Goal: Share content: Share content

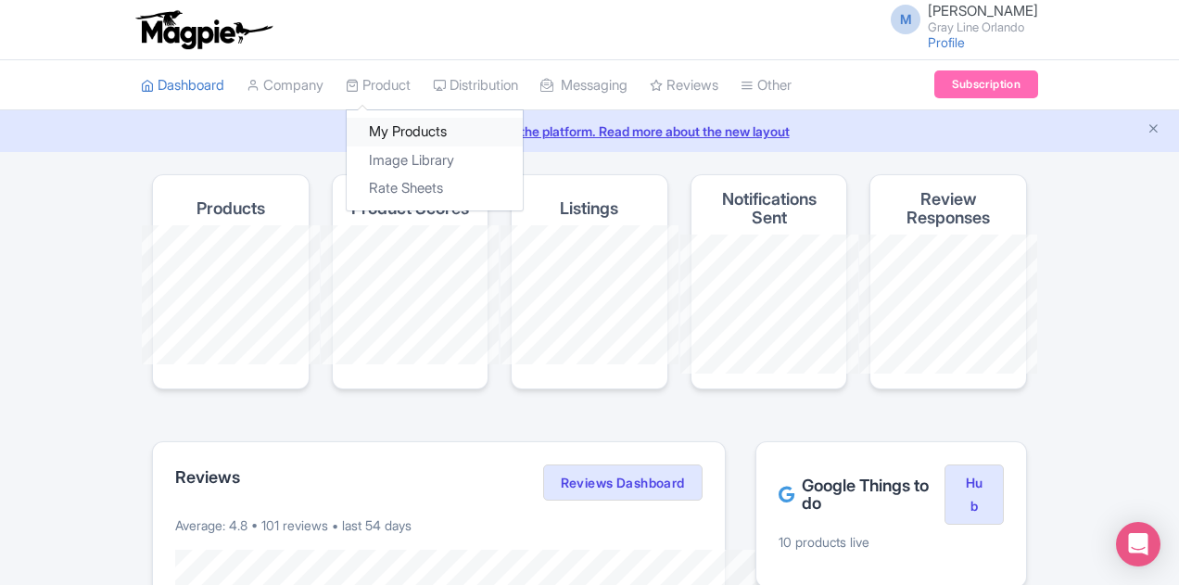
click at [347, 133] on link "My Products" at bounding box center [435, 132] width 176 height 29
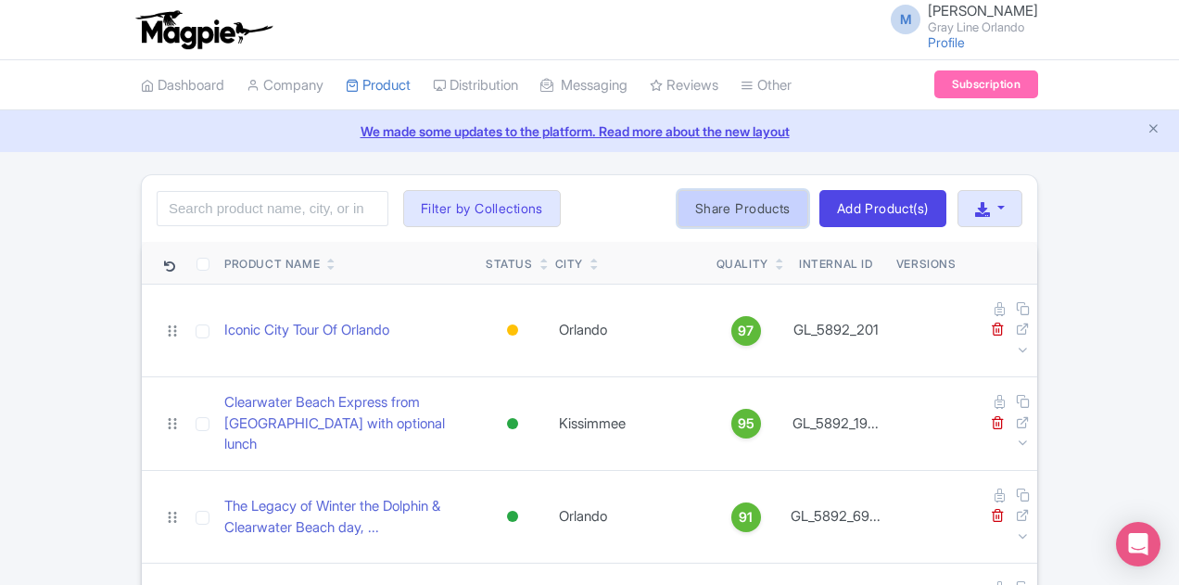
click at [808, 212] on link "Share Products" at bounding box center [742, 208] width 131 height 37
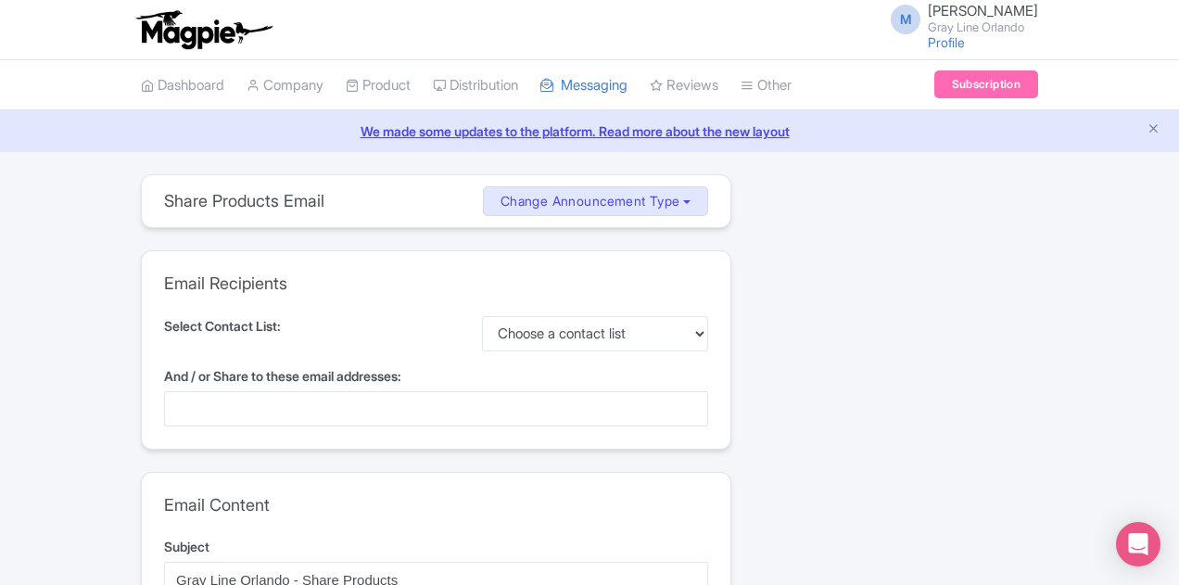
click at [239, 403] on div at bounding box center [436, 408] width 544 height 35
click at [256, 399] on div at bounding box center [436, 408] width 544 height 35
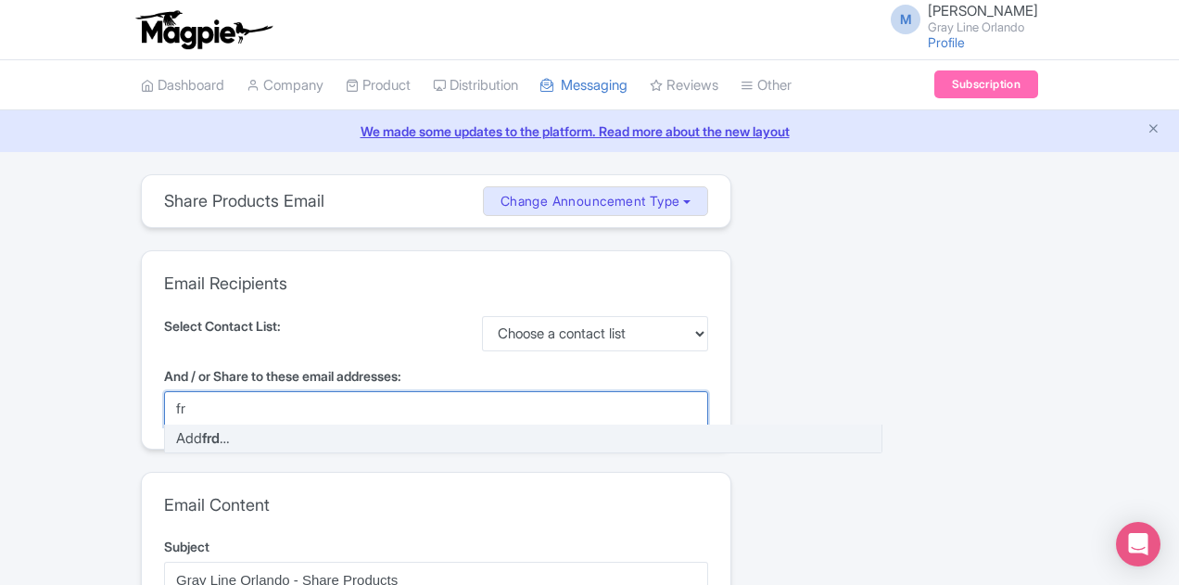
type input "f"
type input "destinations@isango.com"
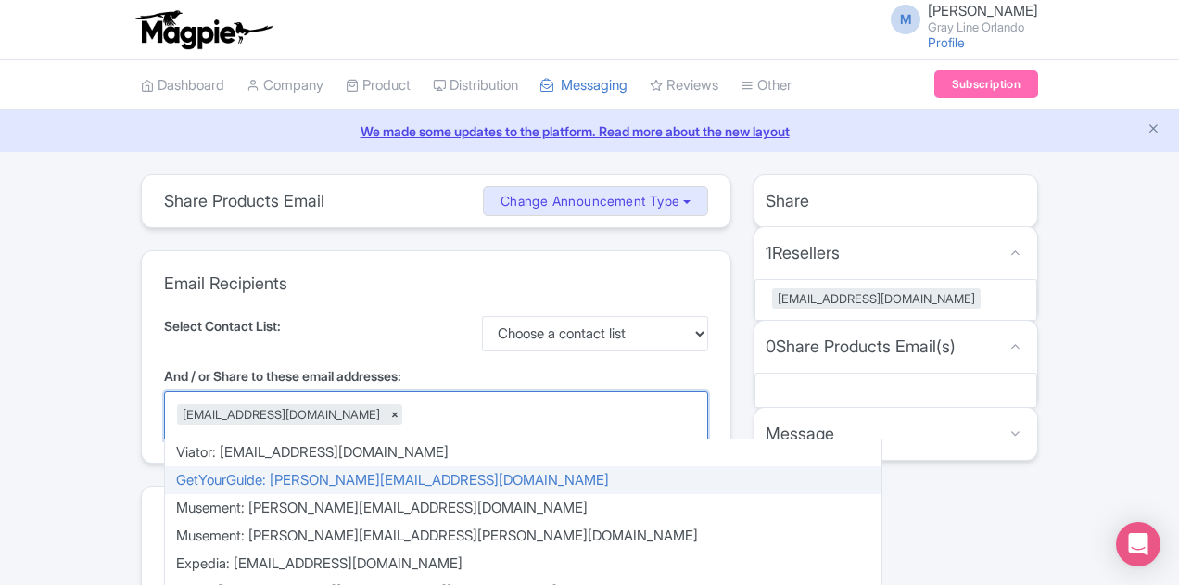
click at [692, 370] on label "And / or Share to these email addresses:" at bounding box center [436, 375] width 544 height 19
click at [409, 406] on input "And / or Share to these email addresses:" at bounding box center [407, 414] width 4 height 17
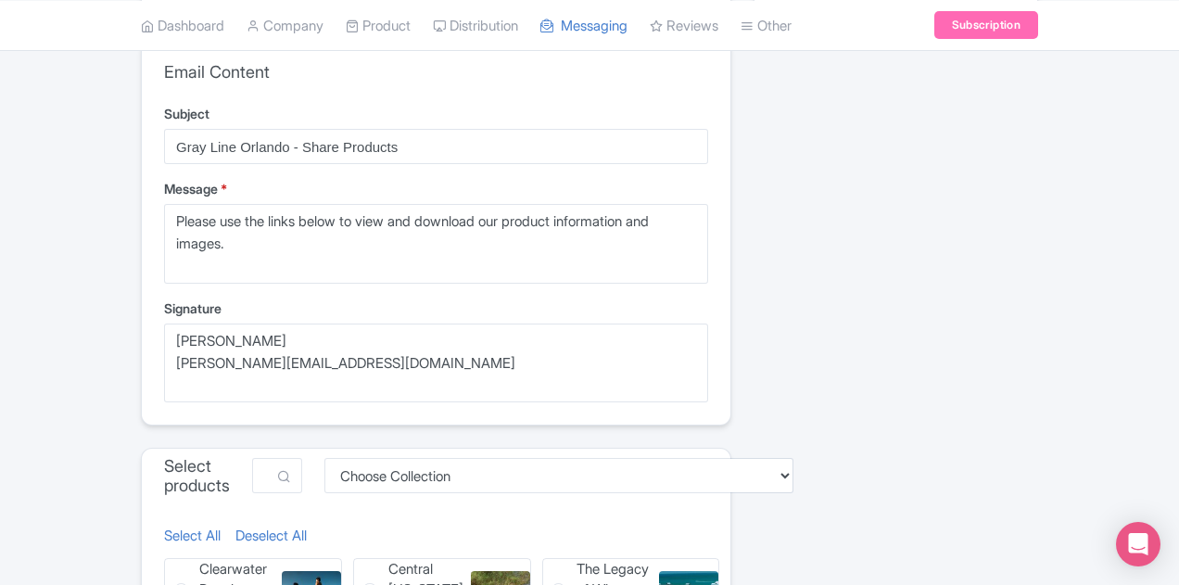
scroll to position [463, 0]
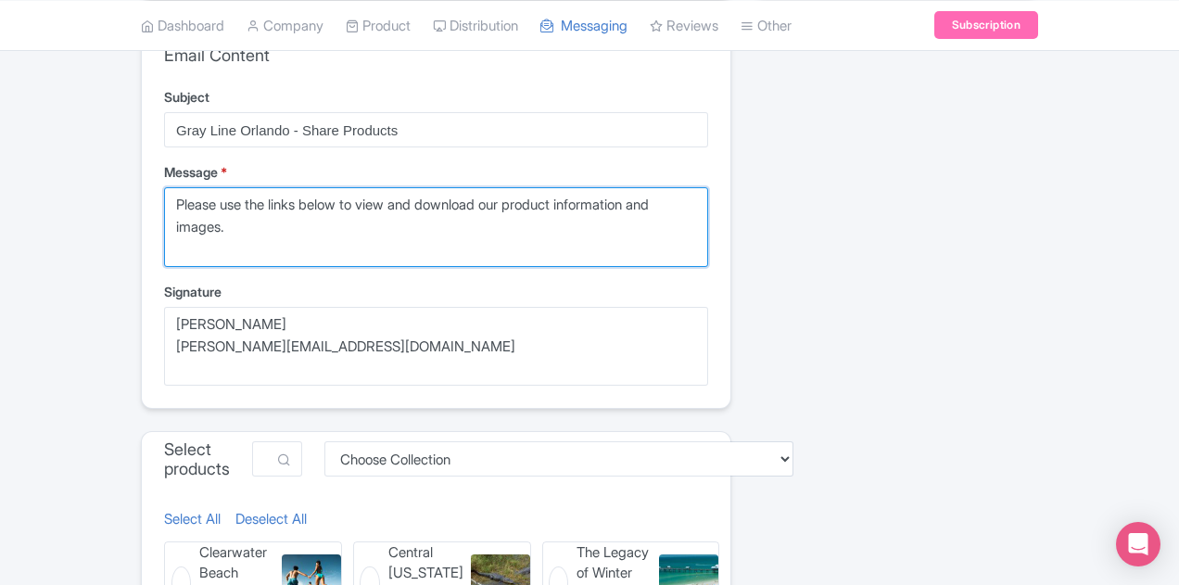
click at [384, 199] on textarea "Please use the links below to view and download our product information and ima…" at bounding box center [436, 226] width 544 height 79
click at [391, 201] on textarea "Please use the links below to view and download our product information and ima…" at bounding box center [436, 226] width 544 height 79
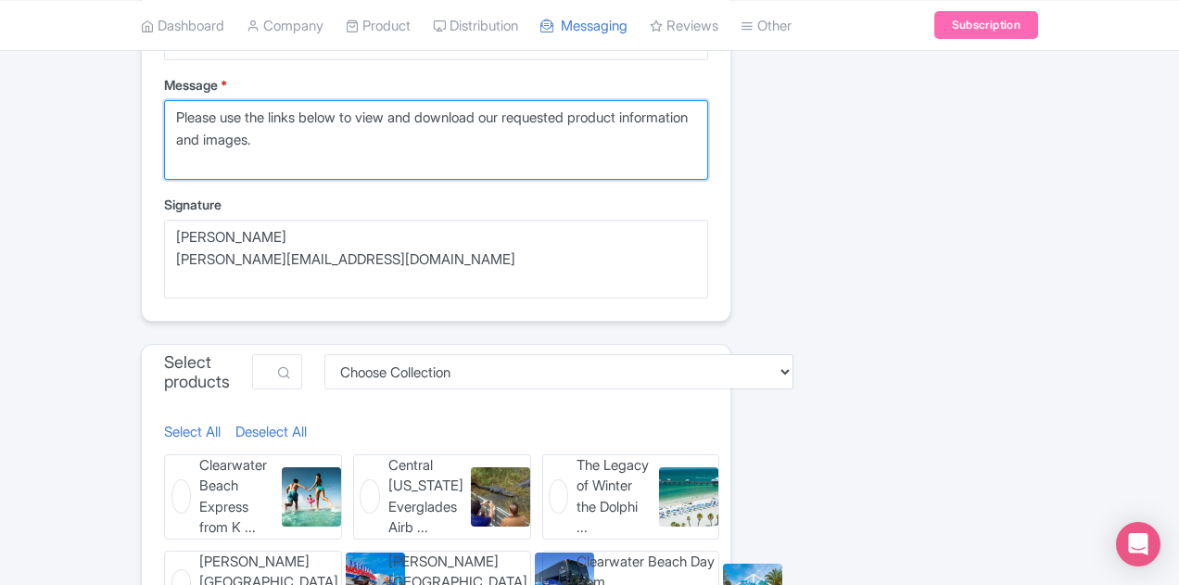
scroll to position [649, 0]
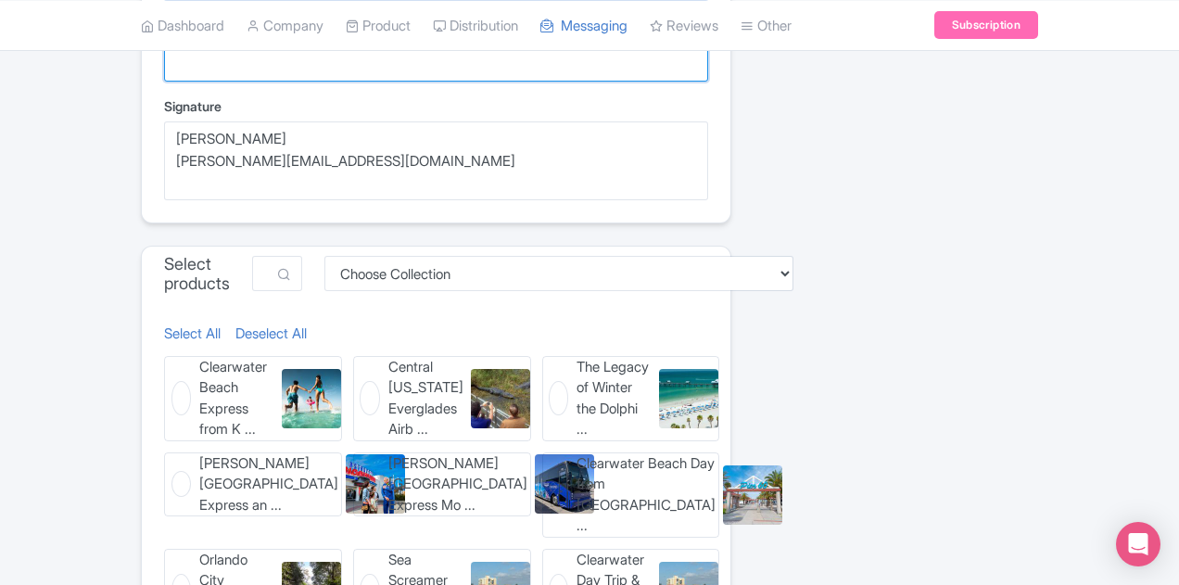
type textarea "Please use the links below to view and download our requested product informati…"
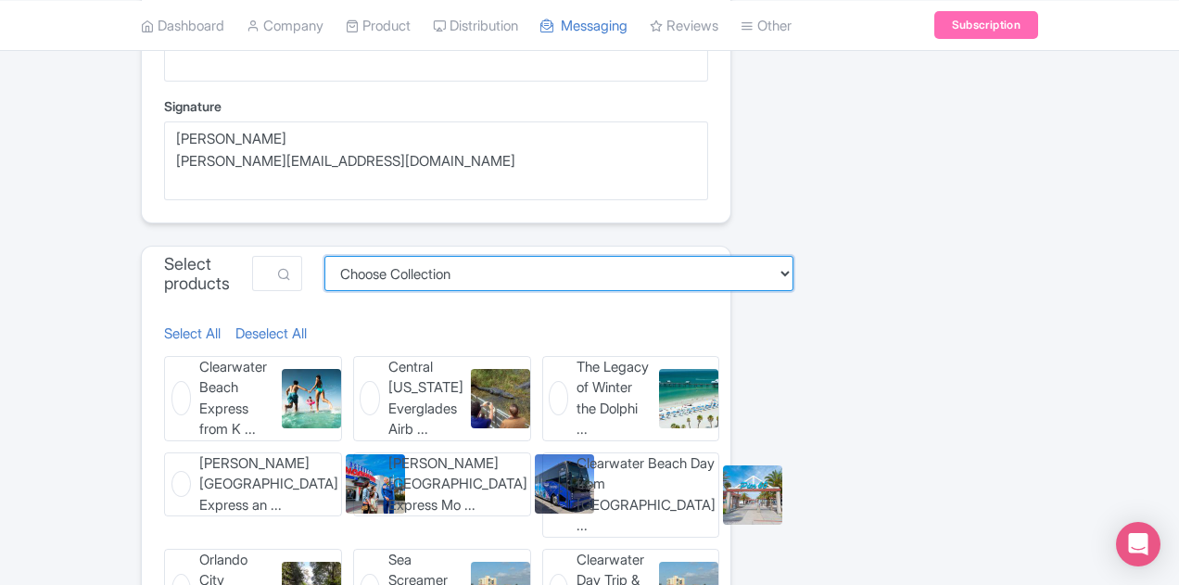
click at [497, 271] on select "Choose Collection Airboat Ride Tours with Transportation City Tours of Orlando …" at bounding box center [558, 273] width 469 height 35
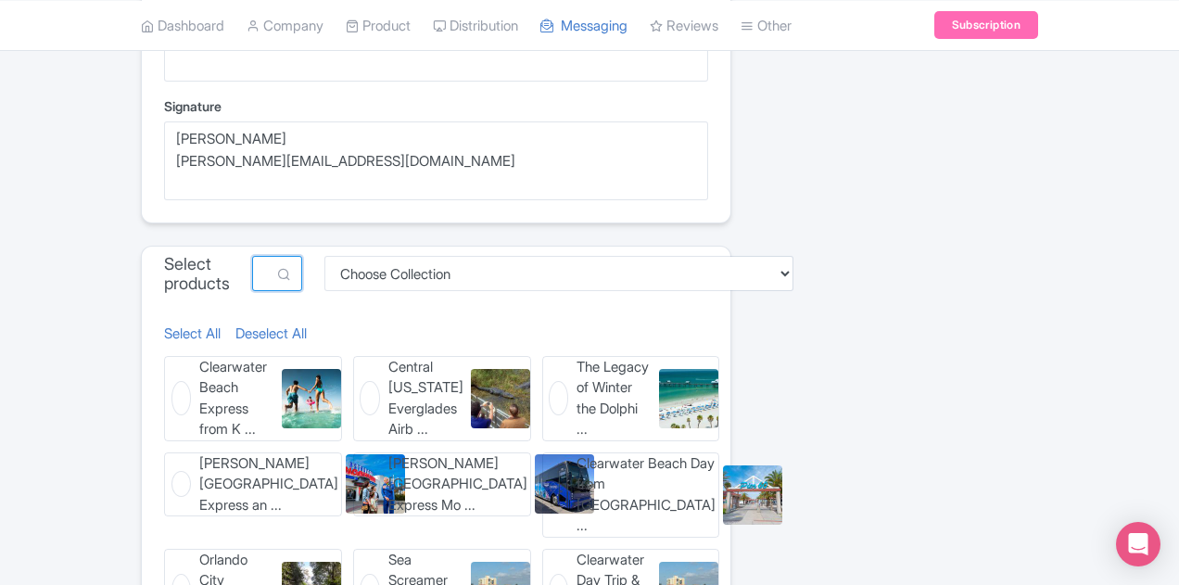
click at [286, 277] on input "text" at bounding box center [277, 273] width 50 height 35
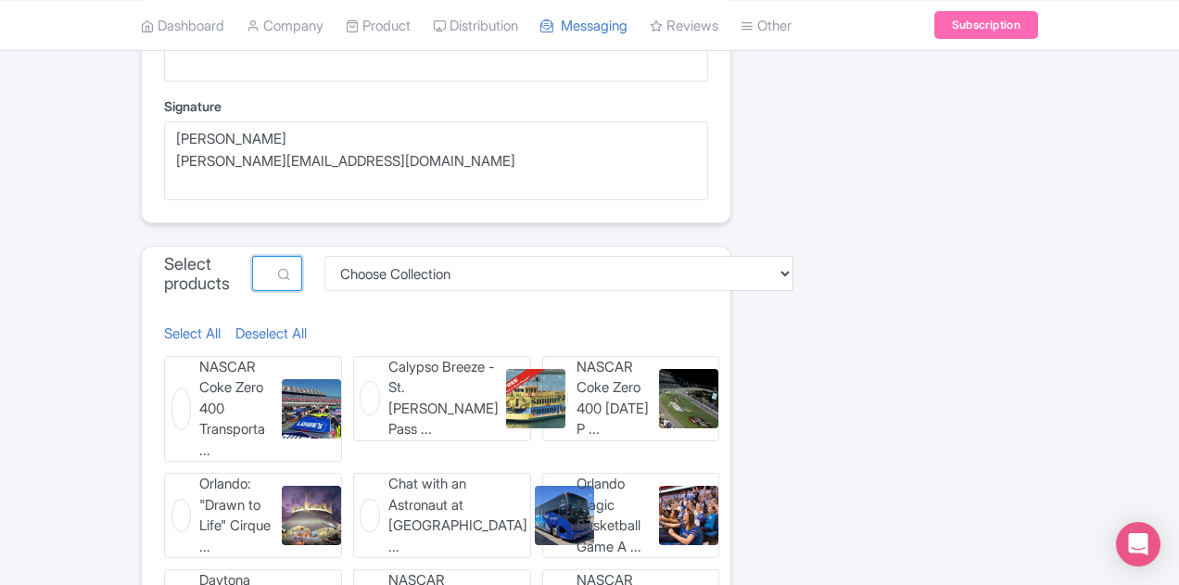
scroll to position [615, 0]
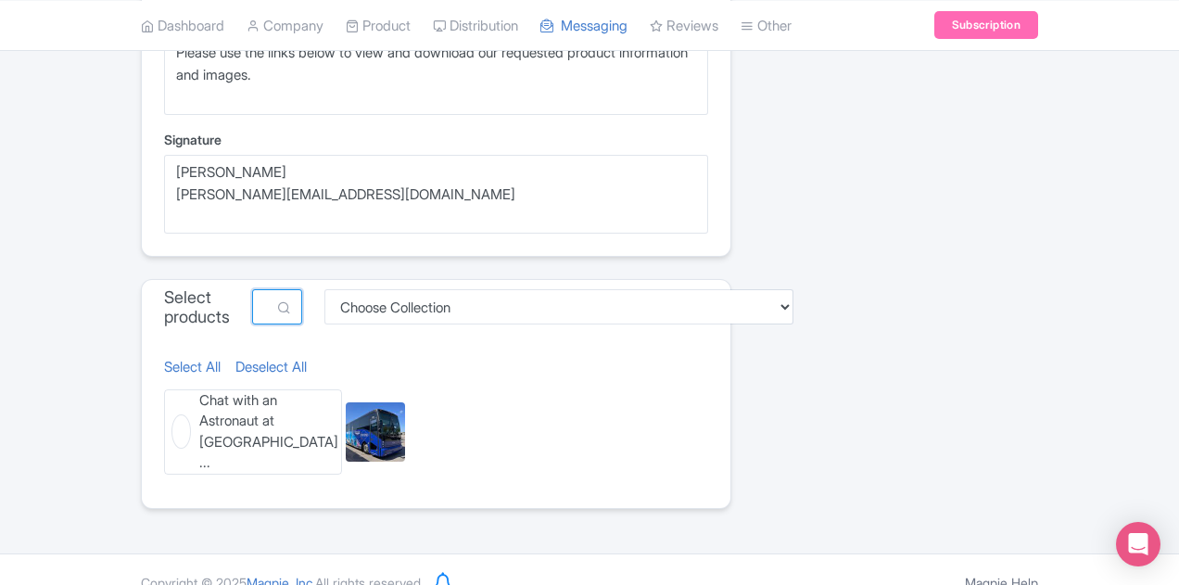
type input "astro"
click at [164, 421] on figure "Chat with an Astronaut at Kenne ... Chat with an Astronaut at Kennedy Space Cen…" at bounding box center [253, 431] width 178 height 85
click at [164, 401] on input "Chat with an Astronaut at Kenne ... Chat with an Astronaut at Kennedy Space Cen…" at bounding box center [170, 395] width 12 height 12
checkbox input "true"
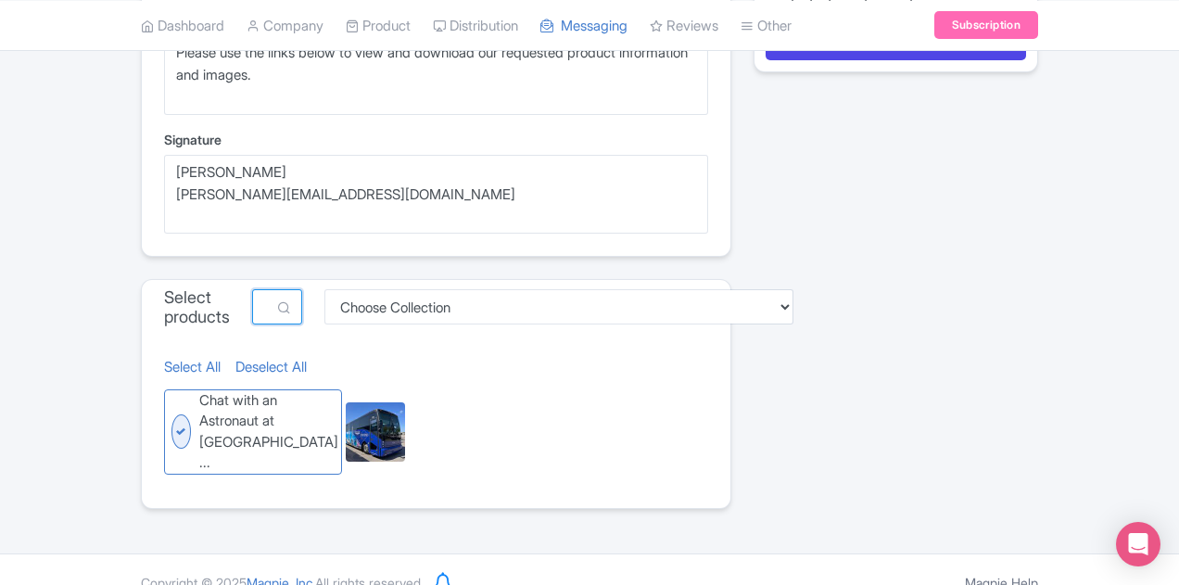
click at [258, 299] on input "astro" at bounding box center [277, 306] width 50 height 35
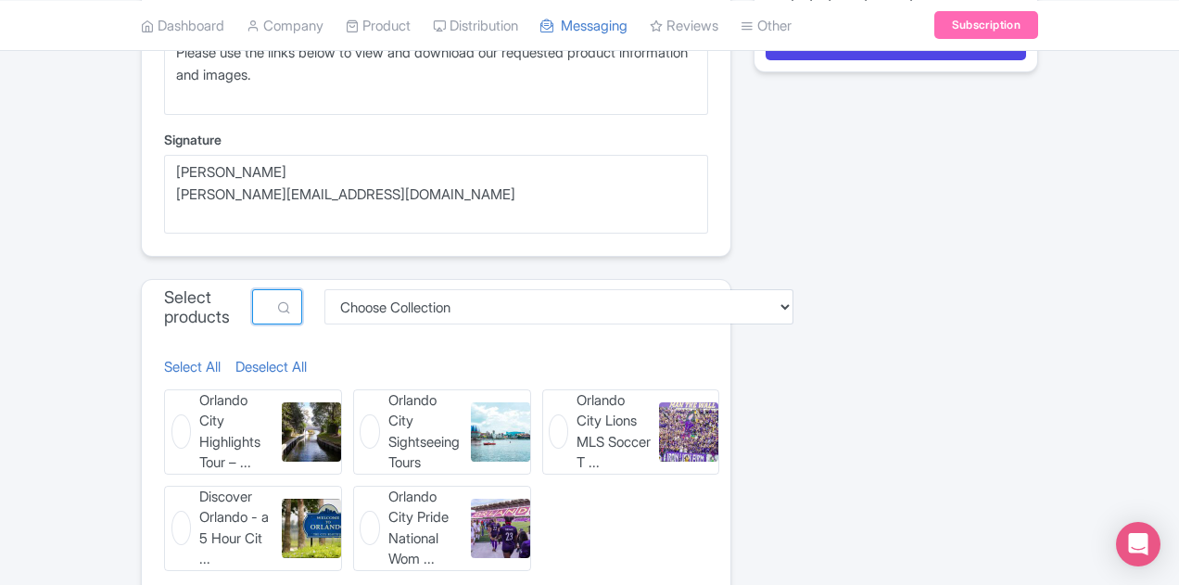
type input "city"
click at [164, 419] on figure "Orlando City Highlights Tour – ... Orlando City Highlights Tour – Discover Icon…" at bounding box center [253, 431] width 178 height 85
click at [164, 401] on input "Orlando City Highlights Tour – ... Orlando City Highlights Tour – Discover Icon…" at bounding box center [170, 395] width 12 height 12
checkbox input "true"
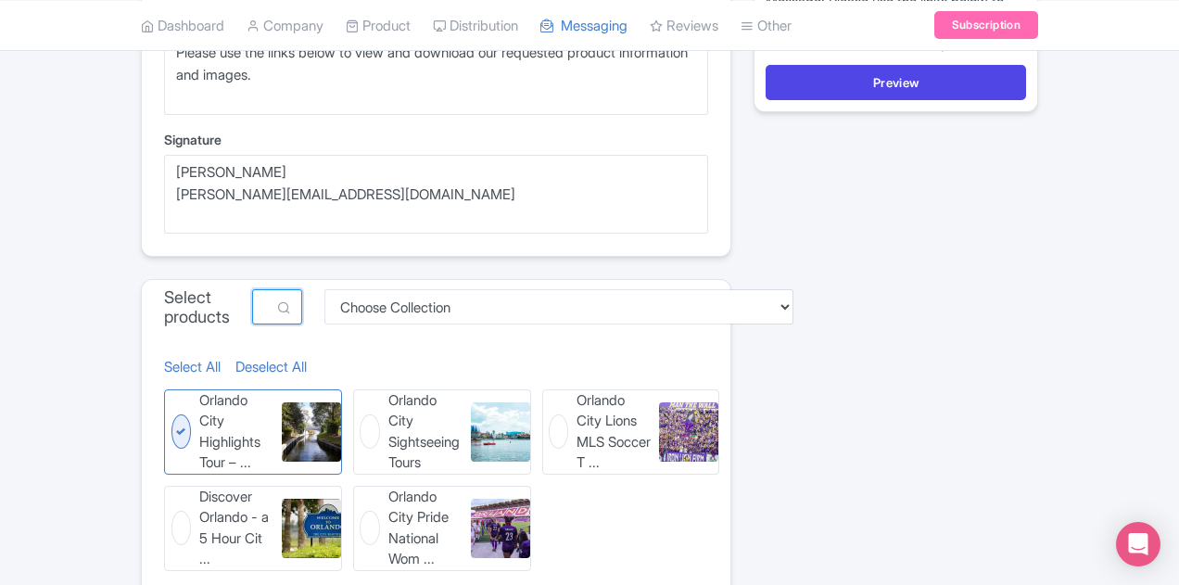
click at [252, 311] on input "city" at bounding box center [277, 306] width 50 height 35
drag, startPoint x: 209, startPoint y: 307, endPoint x: 167, endPoint y: 296, distance: 44.0
click at [252, 296] on input "city" at bounding box center [277, 306] width 50 height 35
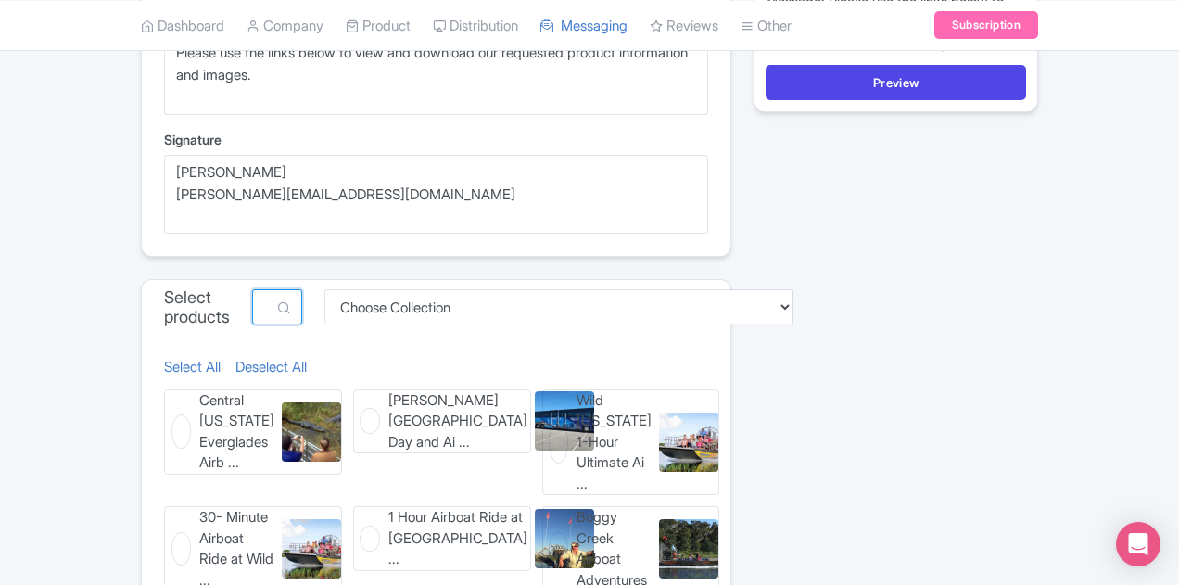
type input "airboat"
click at [199, 431] on span "Central Florida Everglades Airb ..." at bounding box center [236, 431] width 75 height 83
click at [164, 401] on input "Central Florida Everglades Airb ... Central Florida Everglades Airboat Tour fro…" at bounding box center [170, 395] width 12 height 12
checkbox input "true"
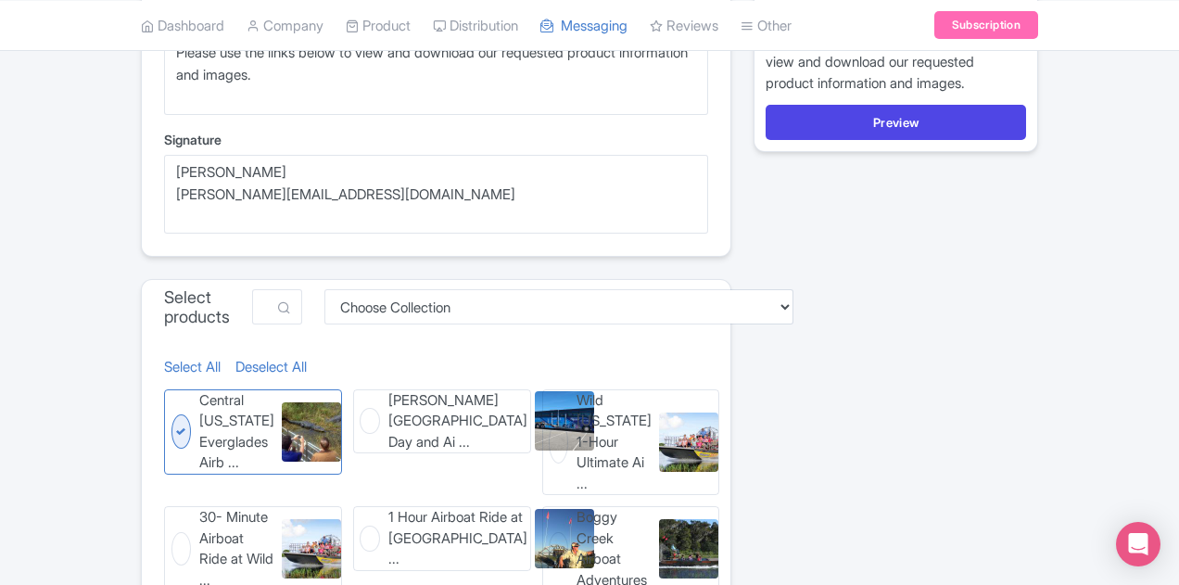
scroll to position [708, 0]
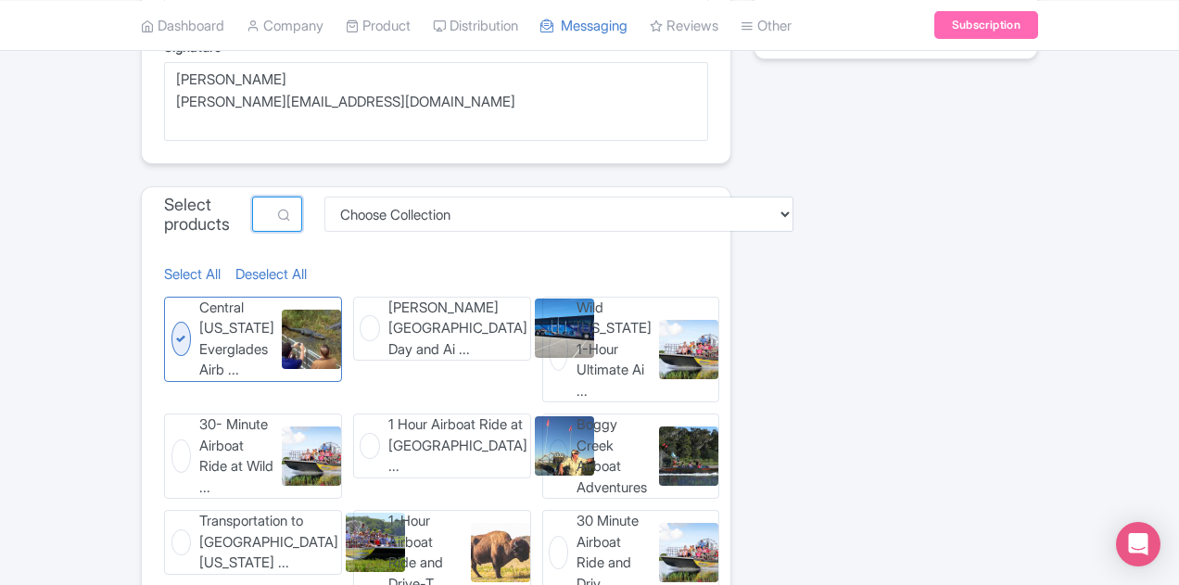
click at [278, 207] on input "airboat" at bounding box center [277, 213] width 50 height 35
click at [278, 206] on input "airboat" at bounding box center [277, 213] width 50 height 35
click at [252, 215] on input "airboat" at bounding box center [277, 213] width 50 height 35
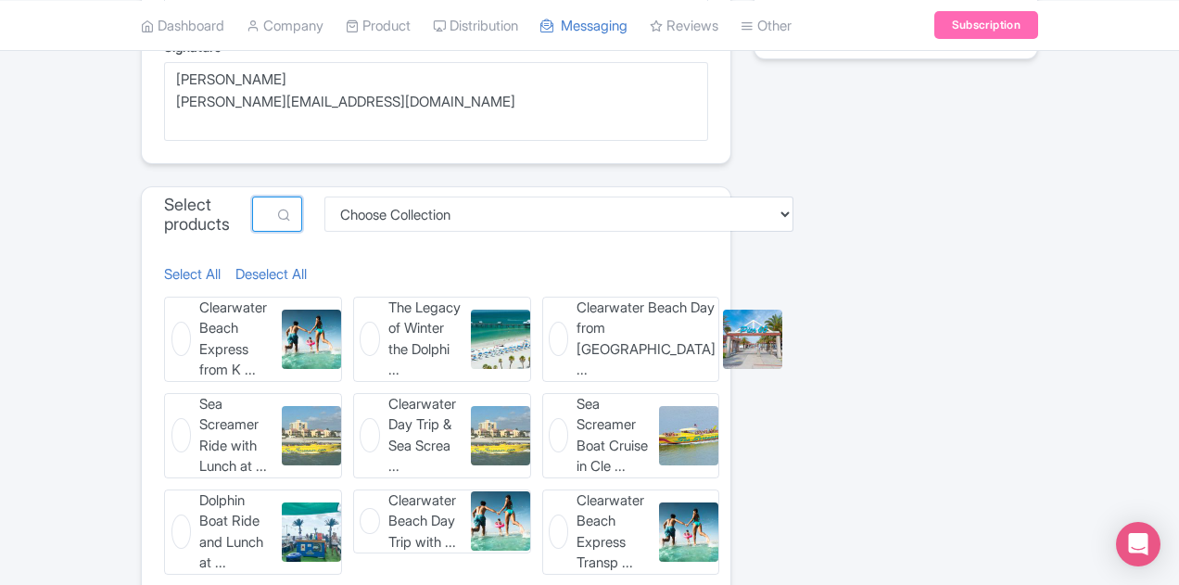
scroll to position [801, 0]
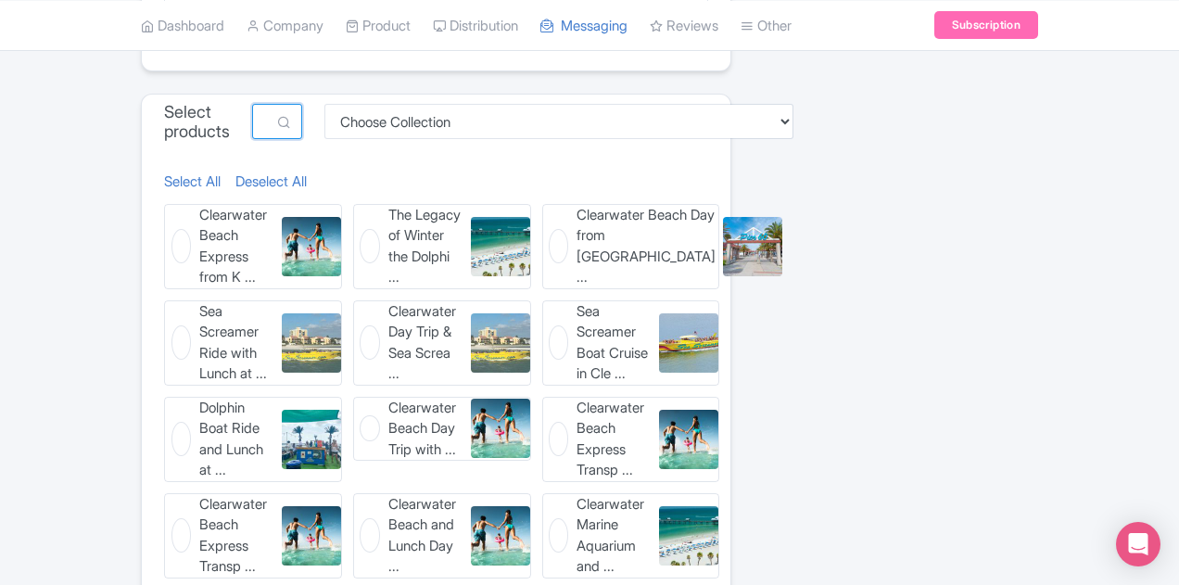
type input "clearwater"
click at [606, 494] on span "Clearwater Marine Aquarium and ..." at bounding box center [613, 535] width 75 height 83
click at [554, 493] on input "Clearwater Marine Aquarium and ... Clearwater Marine Aquarium and Beach Day Tour" at bounding box center [548, 499] width 12 height 12
checkbox input "true"
click at [599, 227] on span "Clearwater Beach Day from Orlan ..." at bounding box center [645, 246] width 139 height 83
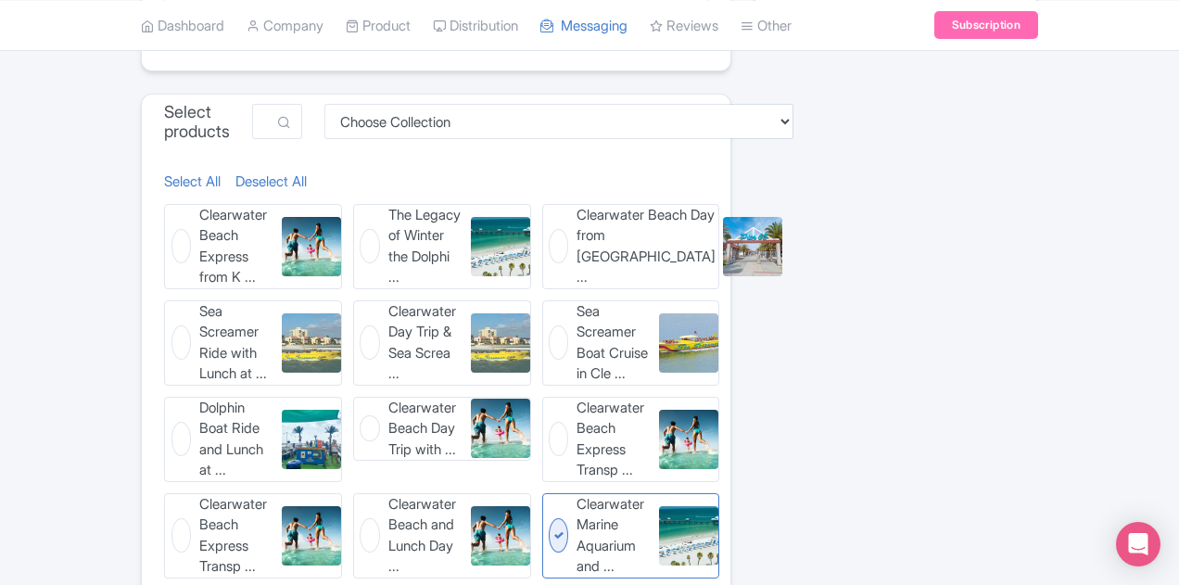
click at [554, 216] on input "Clearwater Beach Day from Orlan ... Clearwater Beach Day from Orlando with Opti…" at bounding box center [548, 210] width 12 height 12
checkbox input "true"
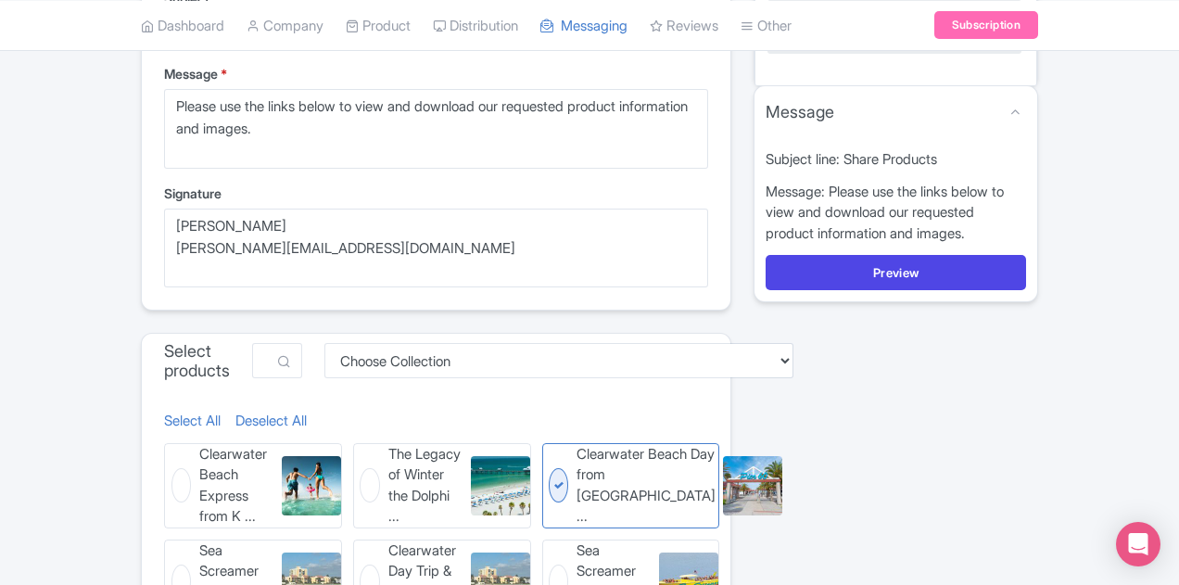
scroll to position [741, 0]
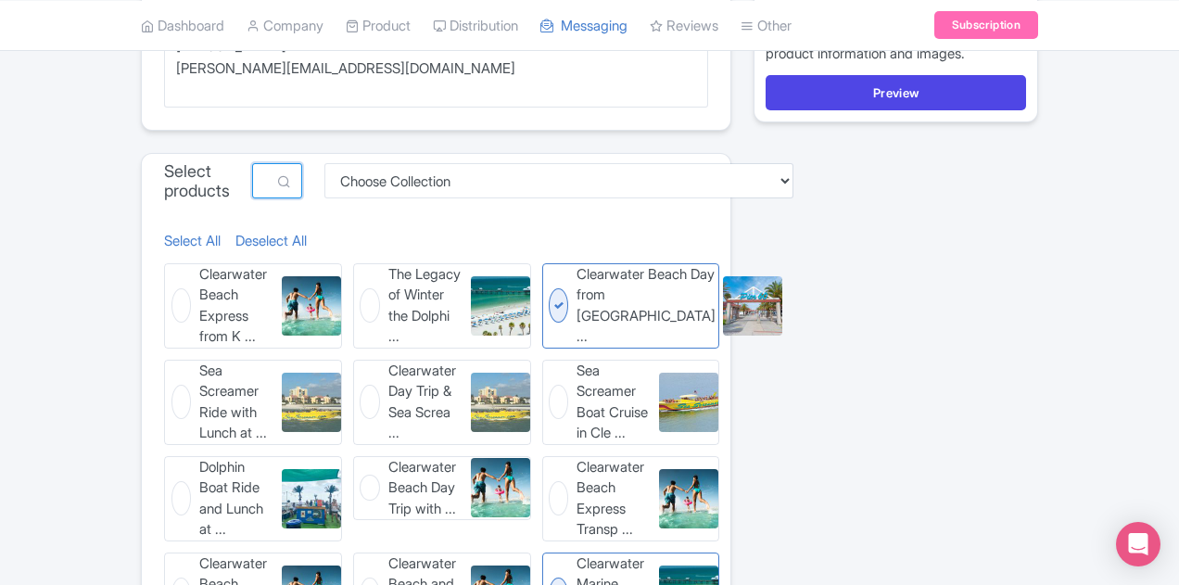
click at [293, 194] on input "clearwater" at bounding box center [277, 180] width 50 height 35
click at [542, 366] on figure "Sea Screamer Boat Cruise in Cle ... Sea Screamer Boat Cruise in Clearwater Beac…" at bounding box center [631, 402] width 178 height 85
click at [542, 366] on input "Sea Screamer Boat Cruise in Cle ... Sea Screamer Boat Cruise in Clearwater Beac…" at bounding box center [548, 366] width 12 height 12
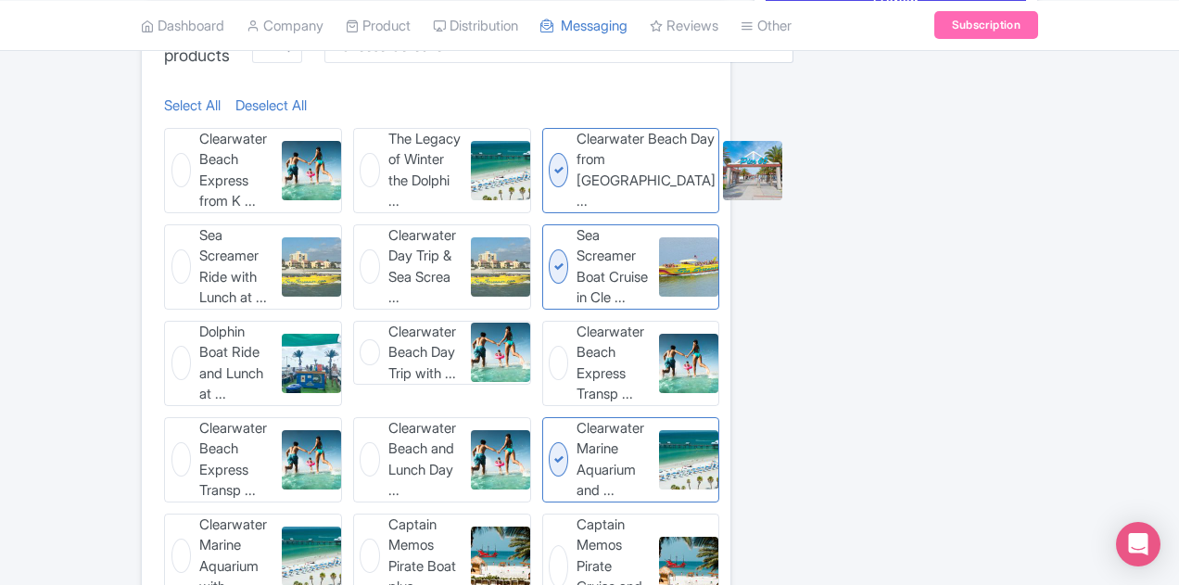
scroll to position [834, 0]
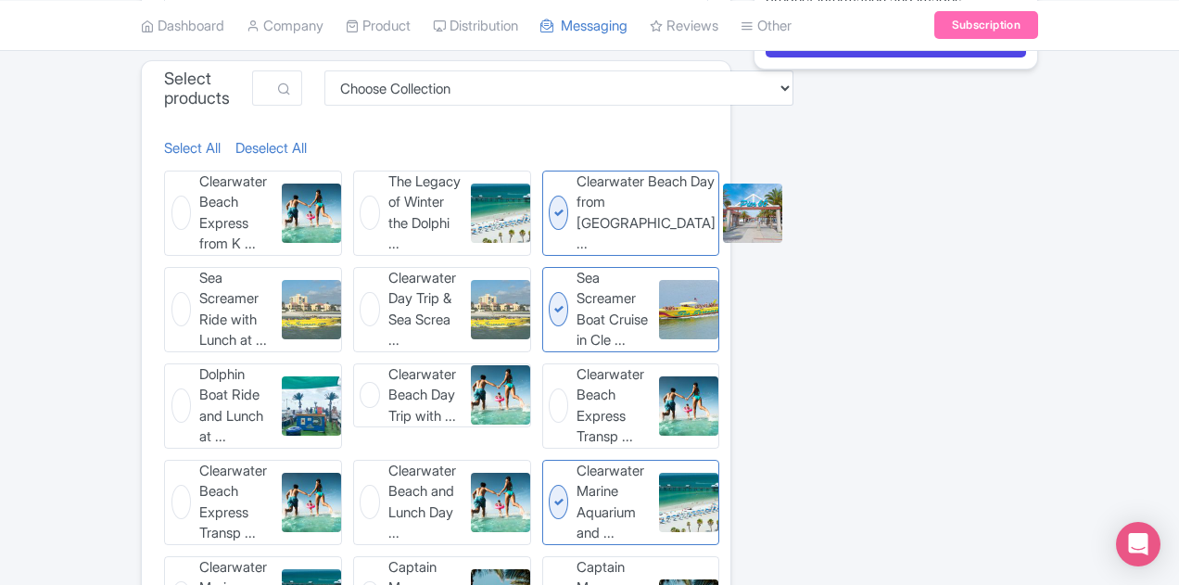
click at [551, 280] on figure "Sea Screamer Boat Cruise in Cle ... Sea Screamer Boat Cruise in Clearwater Beac…" at bounding box center [631, 309] width 178 height 85
click at [551, 279] on input "Sea Screamer Boat Cruise in Cle ... Sea Screamer Boat Cruise in Clearwater Beac…" at bounding box center [548, 273] width 12 height 12
checkbox input "false"
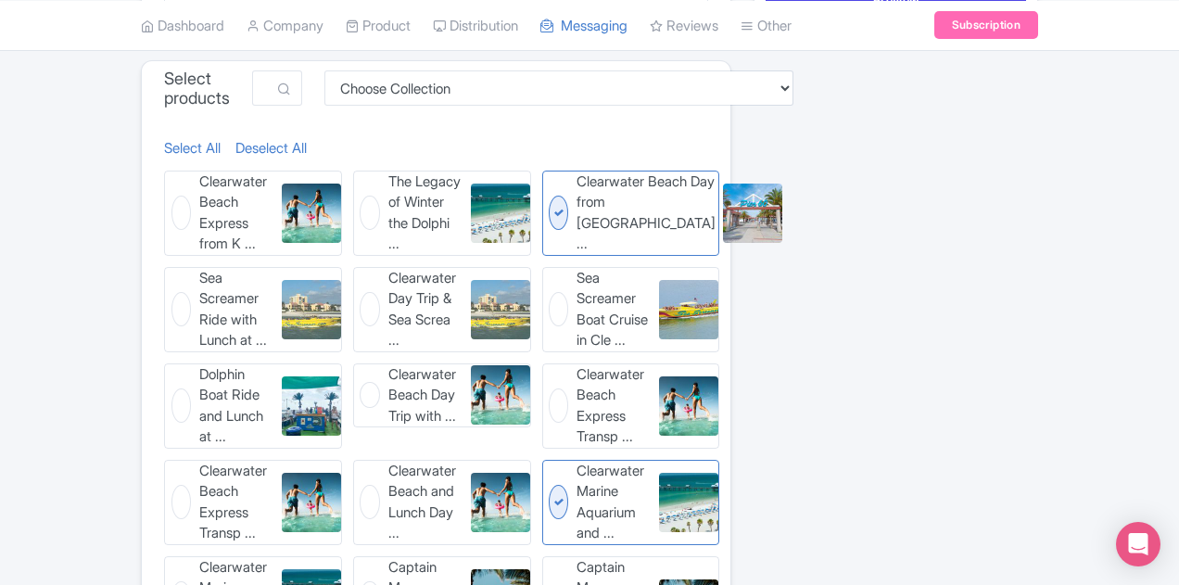
click at [388, 271] on span "Clearwater Day Trip & Sea Screa ..." at bounding box center [425, 309] width 75 height 83
click at [365, 271] on input "Clearwater Day Trip & Sea Screa ... Clearwater Day Trip & Sea Screamer Ride wit…" at bounding box center [359, 273] width 12 height 12
checkbox input "true"
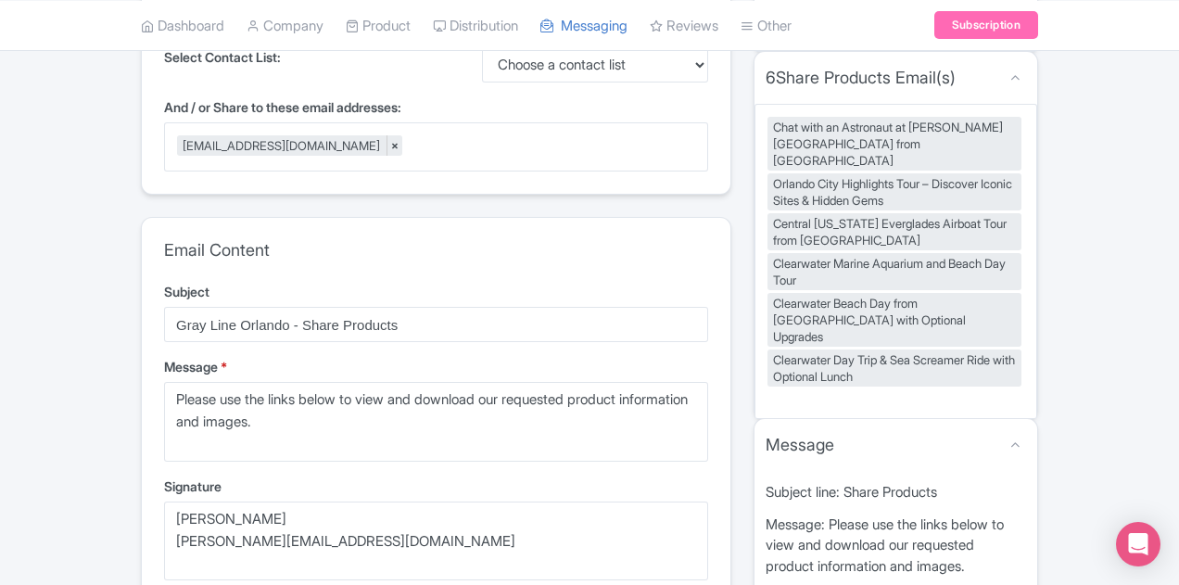
scroll to position [371, 0]
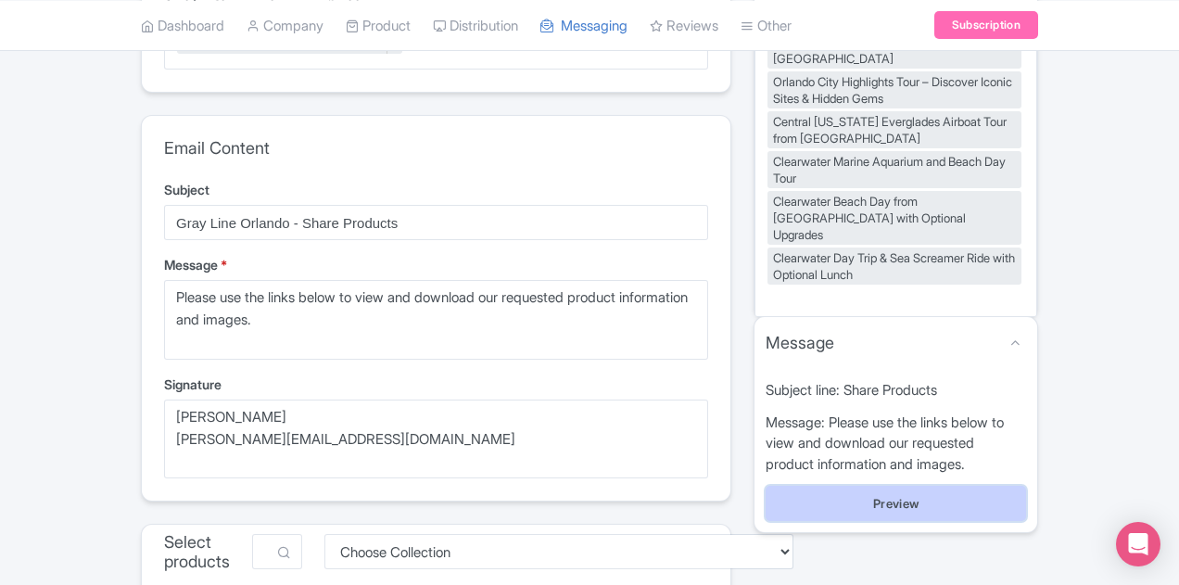
click at [953, 486] on button "Preview" at bounding box center [895, 503] width 260 height 35
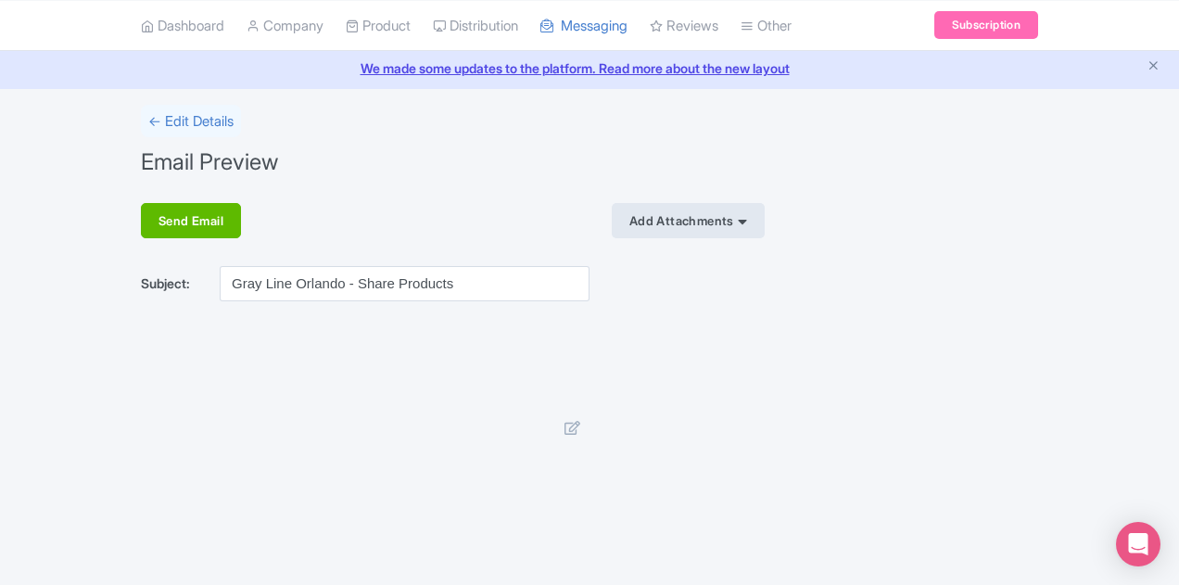
scroll to position [93, 0]
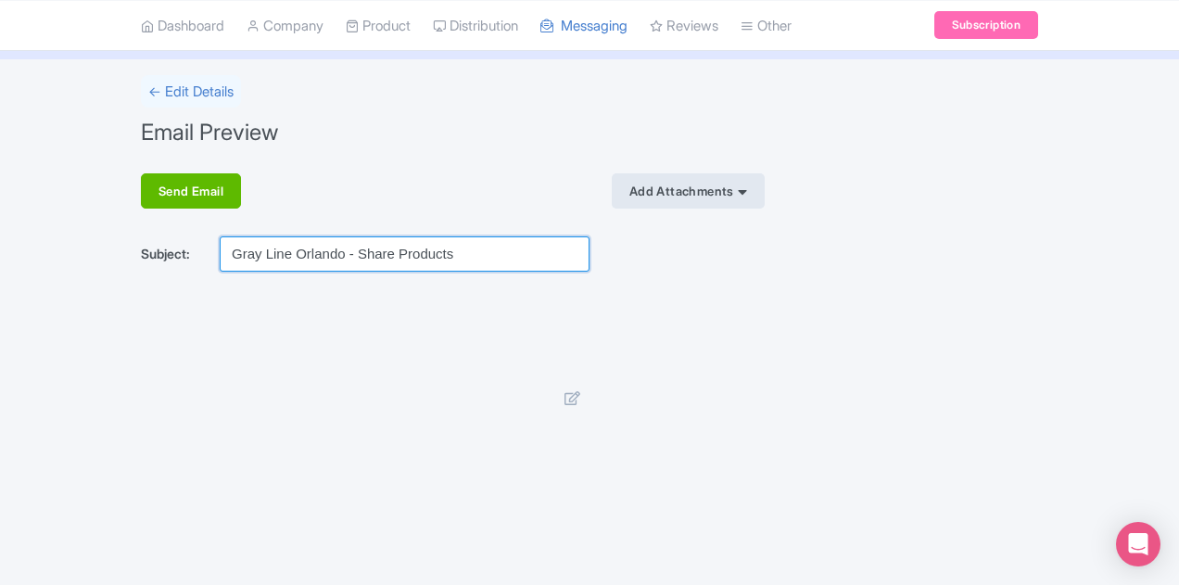
drag, startPoint x: 339, startPoint y: 253, endPoint x: 233, endPoint y: 264, distance: 106.2
click at [233, 264] on input "Gray Line Orlando - Share Products" at bounding box center [405, 253] width 370 height 35
type input "Gray Line Orlando - Updated Product Images"
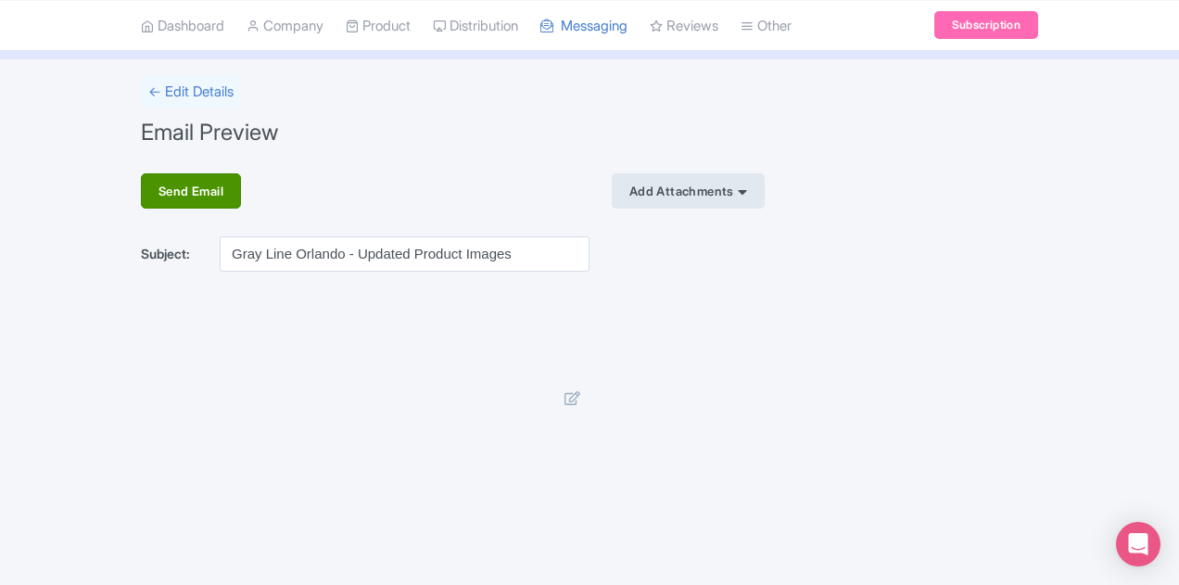
click at [141, 184] on div "Send Email" at bounding box center [191, 190] width 100 height 35
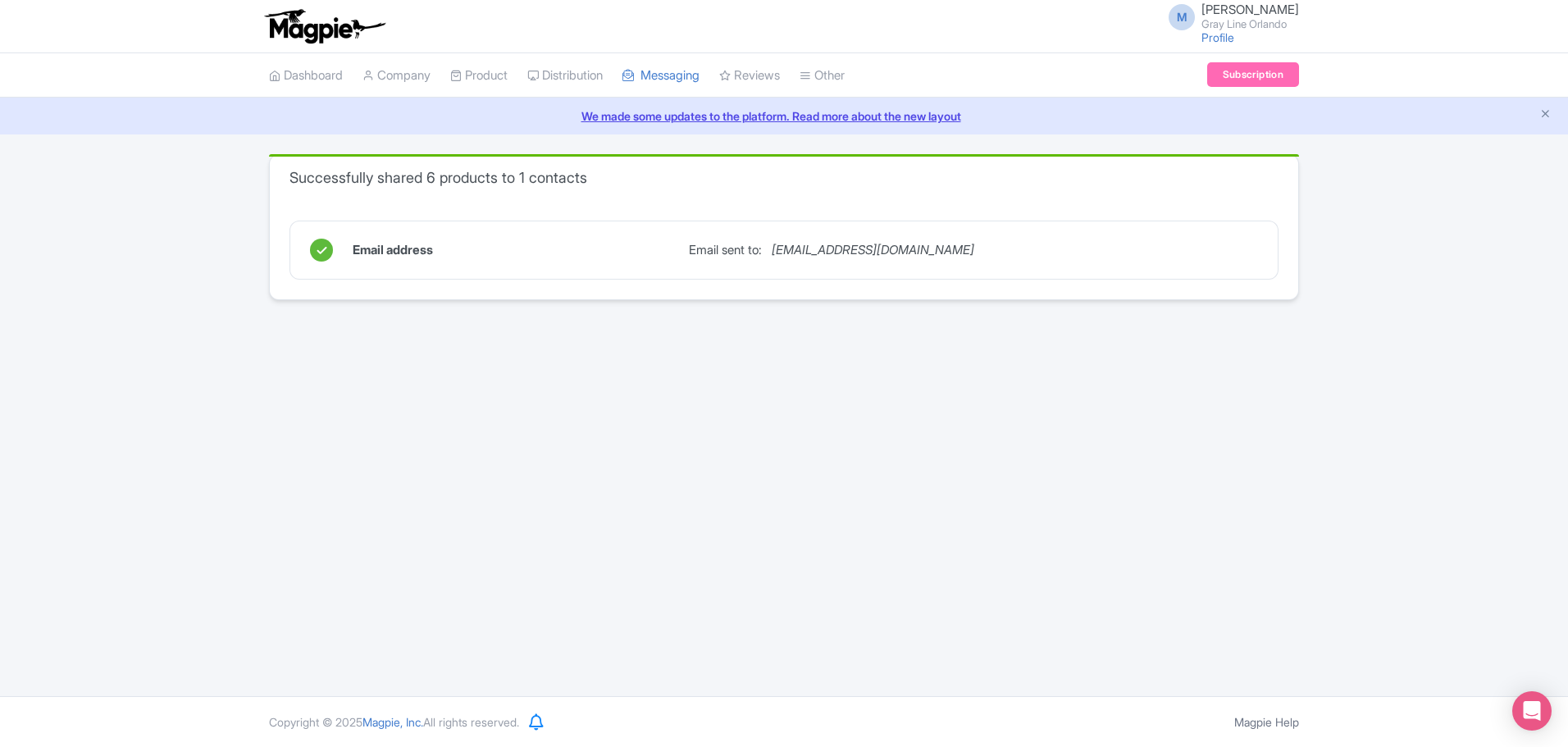
click at [1042, 200] on div "Successfully shared 6 products to 1 contacts Email address Email sent to: desti…" at bounding box center [784, 227] width 1568 height 146
